Goal: Task Accomplishment & Management: Manage account settings

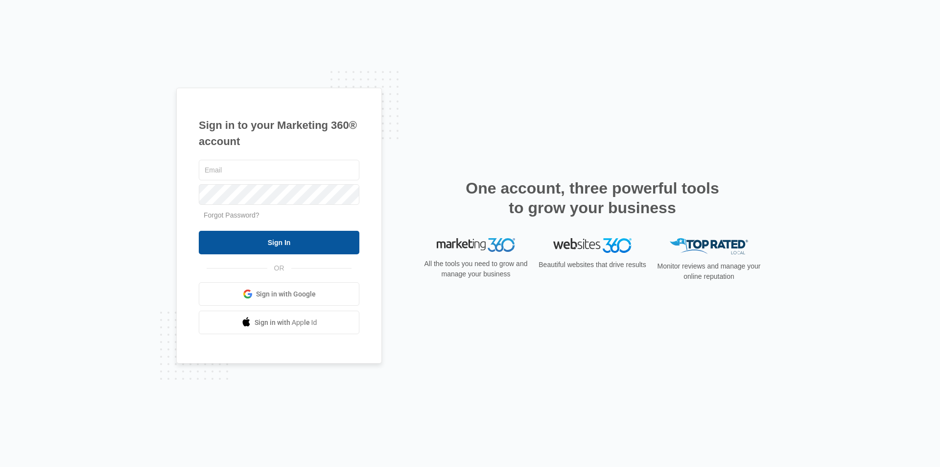
type input "[EMAIL_ADDRESS][DOMAIN_NAME]"
click at [254, 241] on input "Sign In" at bounding box center [279, 242] width 161 height 23
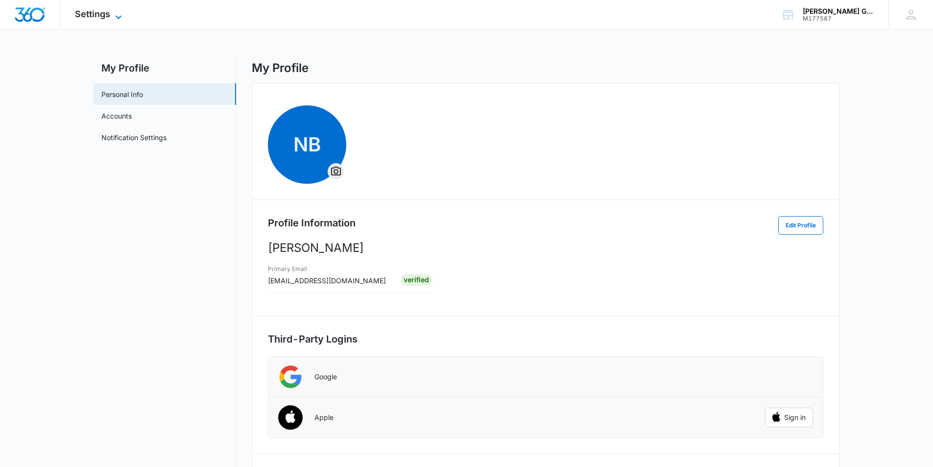
click at [110, 12] on span "Settings" at bounding box center [92, 14] width 35 height 10
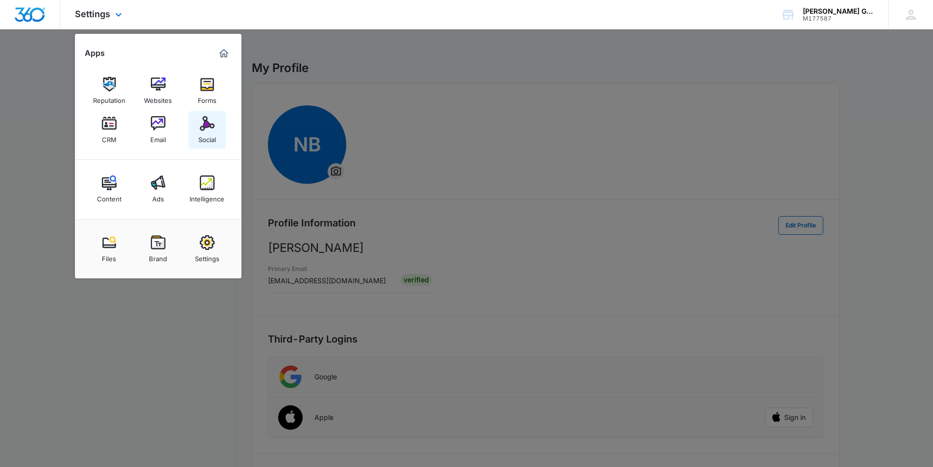
click at [208, 122] on img at bounding box center [207, 123] width 15 height 15
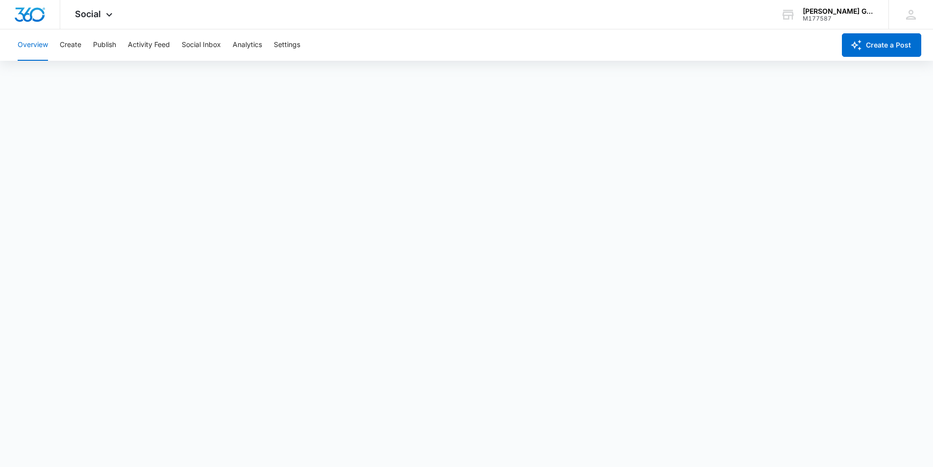
scroll to position [2, 0]
